Goal: Transaction & Acquisition: Download file/media

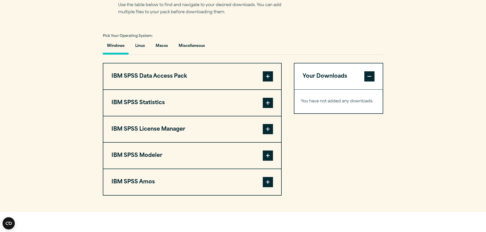
scroll to position [357, 0]
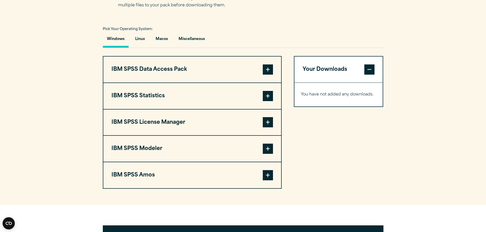
click at [271, 92] on span at bounding box center [268, 96] width 10 height 10
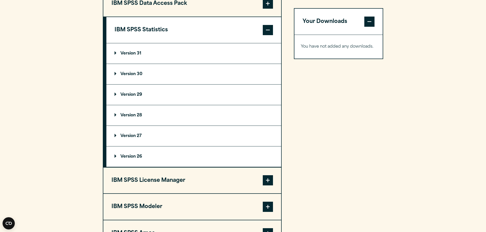
scroll to position [433, 0]
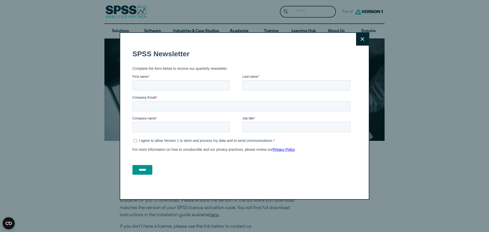
click at [367, 40] on div "Close" at bounding box center [245, 116] width 250 height 168
click at [363, 40] on button "Close" at bounding box center [362, 39] width 13 height 13
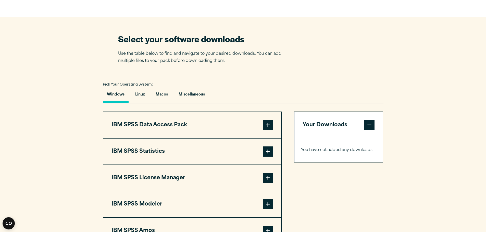
scroll to position [306, 0]
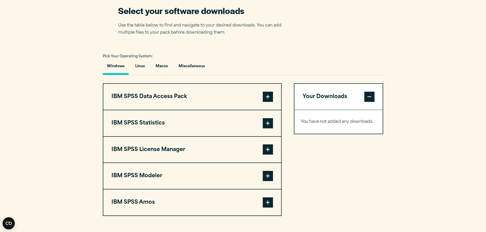
scroll to position [382, 0]
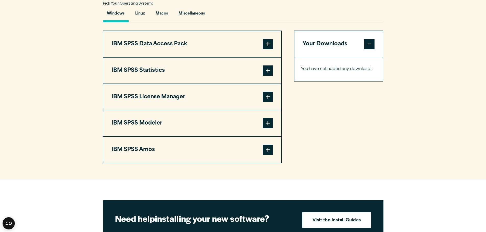
click at [266, 149] on span at bounding box center [268, 150] width 10 height 10
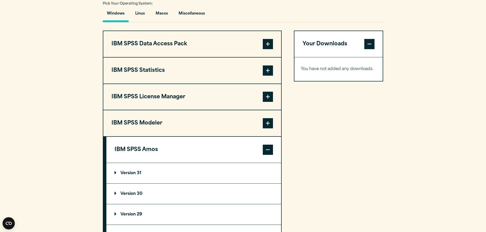
click at [266, 74] on span at bounding box center [268, 71] width 10 height 10
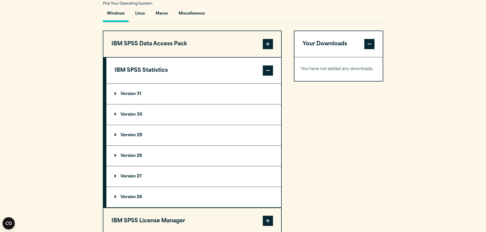
click at [136, 153] on summary "Version 28" at bounding box center [193, 156] width 175 height 20
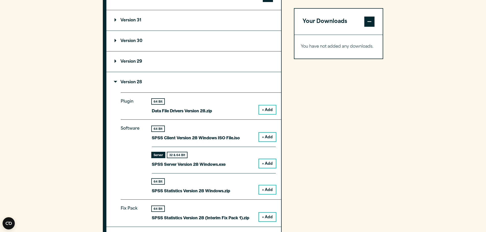
scroll to position [459, 0]
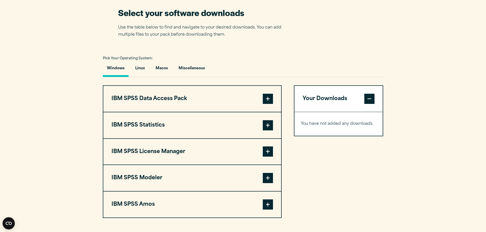
scroll to position [382, 0]
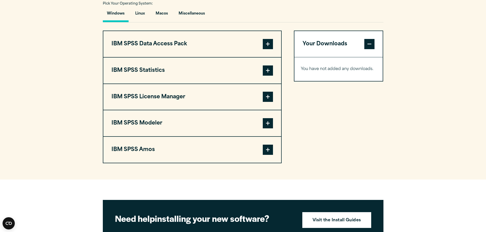
click at [267, 68] on span at bounding box center [268, 71] width 10 height 10
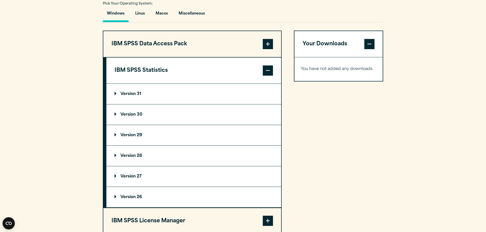
click at [133, 138] on summary "Version 29" at bounding box center [193, 135] width 175 height 20
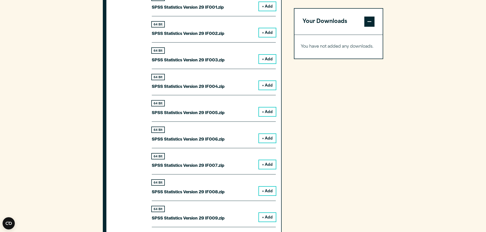
scroll to position [612, 0]
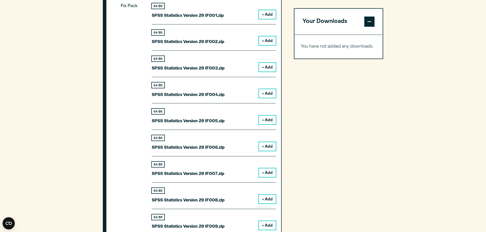
click at [267, 120] on button "+ Add" at bounding box center [267, 120] width 17 height 9
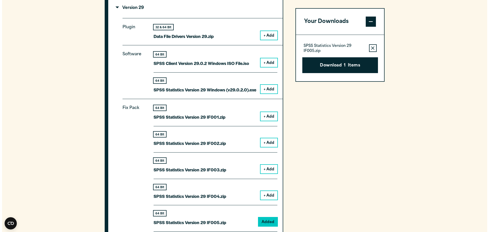
scroll to position [484, 0]
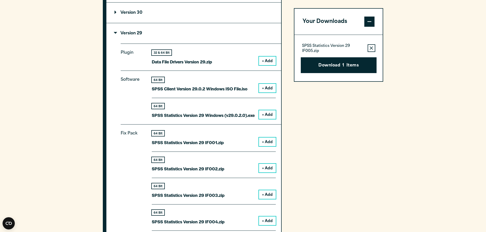
click at [271, 111] on button "+ Add" at bounding box center [267, 114] width 17 height 9
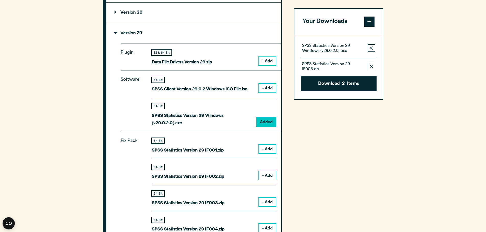
click at [371, 66] on icon "button" at bounding box center [370, 67] width 3 height 4
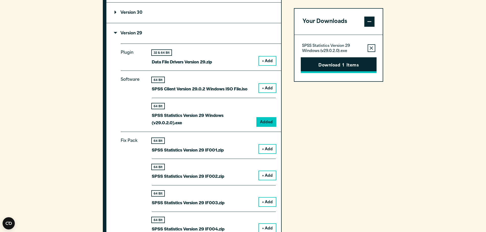
click at [367, 67] on button "Download 1 Items" at bounding box center [339, 65] width 76 height 16
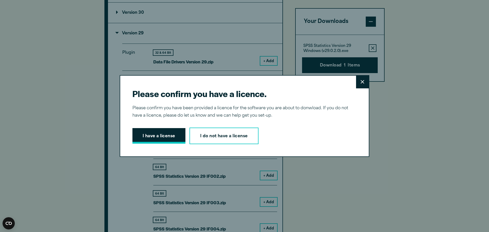
click at [167, 138] on button "I have a license" at bounding box center [159, 136] width 53 height 16
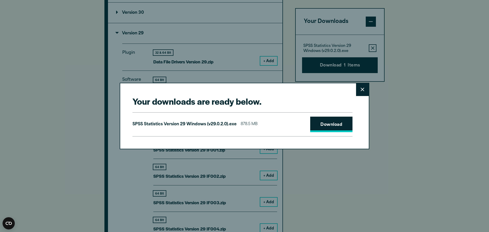
click at [335, 122] on link "Download" at bounding box center [332, 125] width 42 height 16
